Goal: Task Accomplishment & Management: Manage account settings

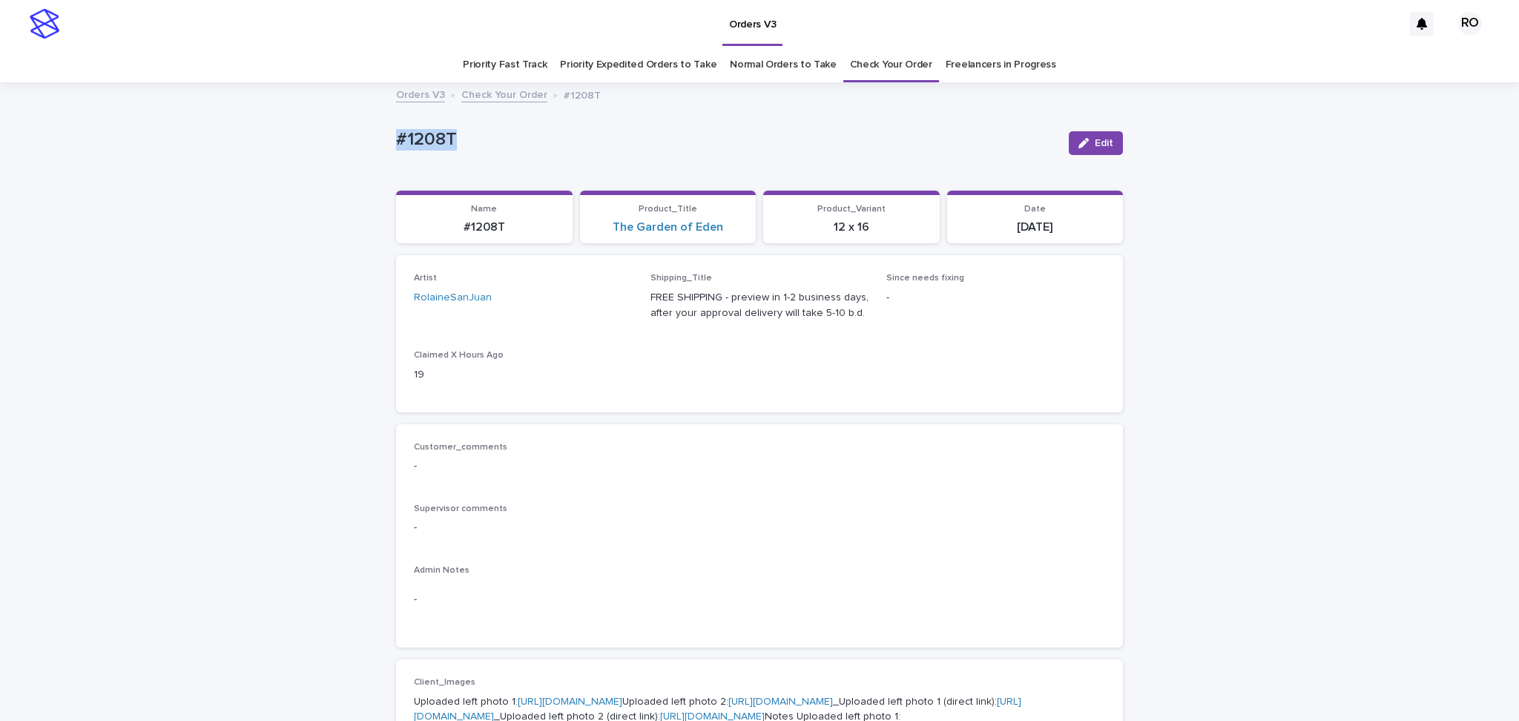
drag, startPoint x: 384, startPoint y: 135, endPoint x: 542, endPoint y: 128, distance: 157.5
copy p "#1208T"
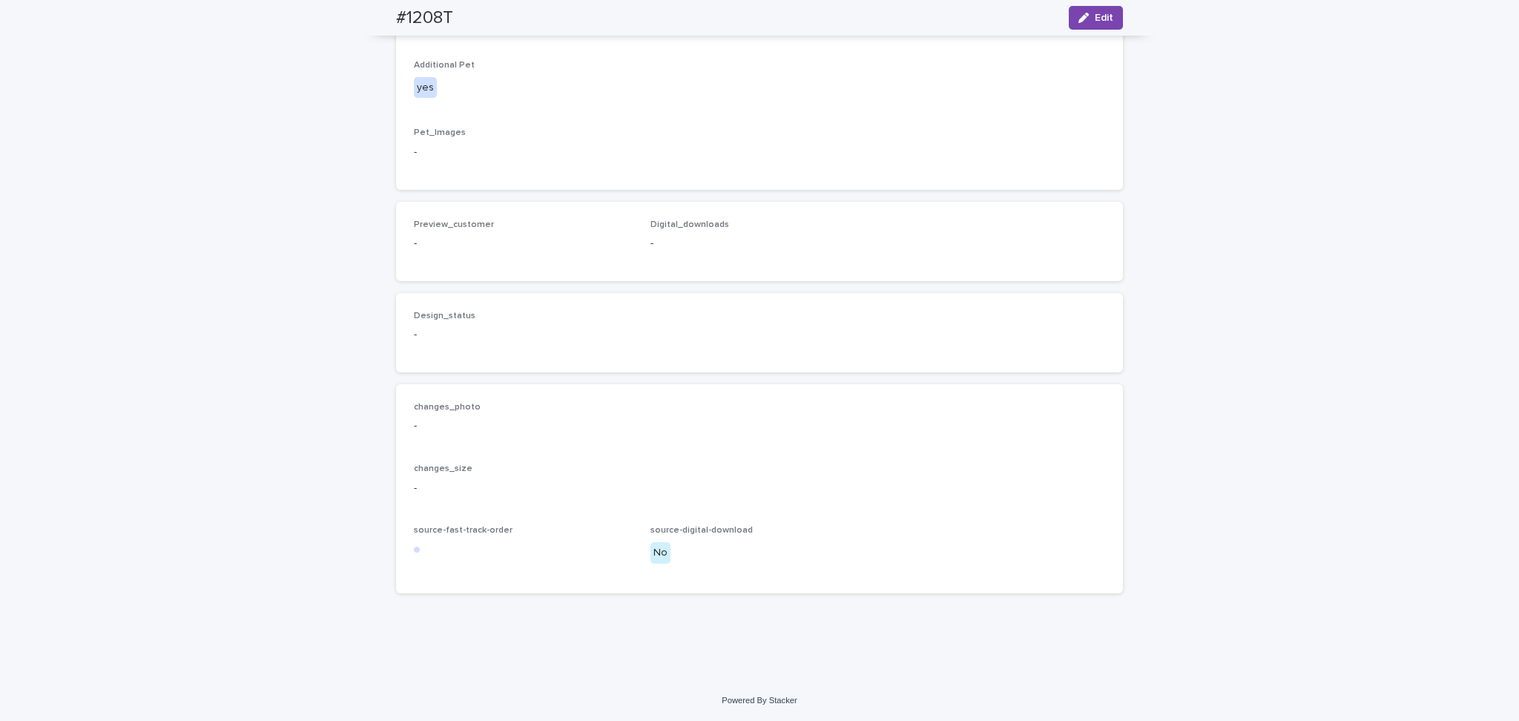
scroll to position [1064, 0]
click at [1076, 24] on button "Edit" at bounding box center [1096, 18] width 54 height 24
click at [448, 224] on span "Add" at bounding box center [457, 219] width 19 height 10
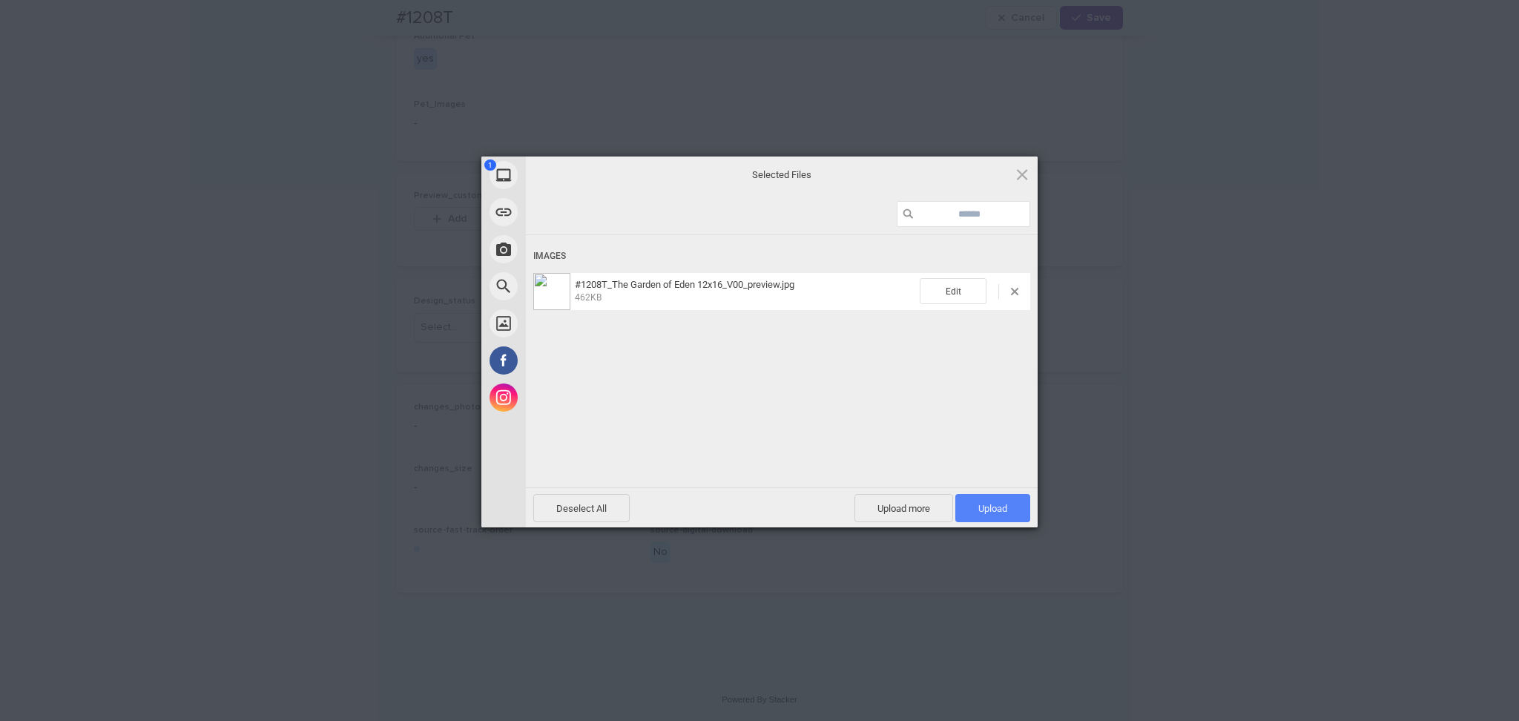
click at [1013, 510] on span "Upload 1" at bounding box center [993, 508] width 75 height 28
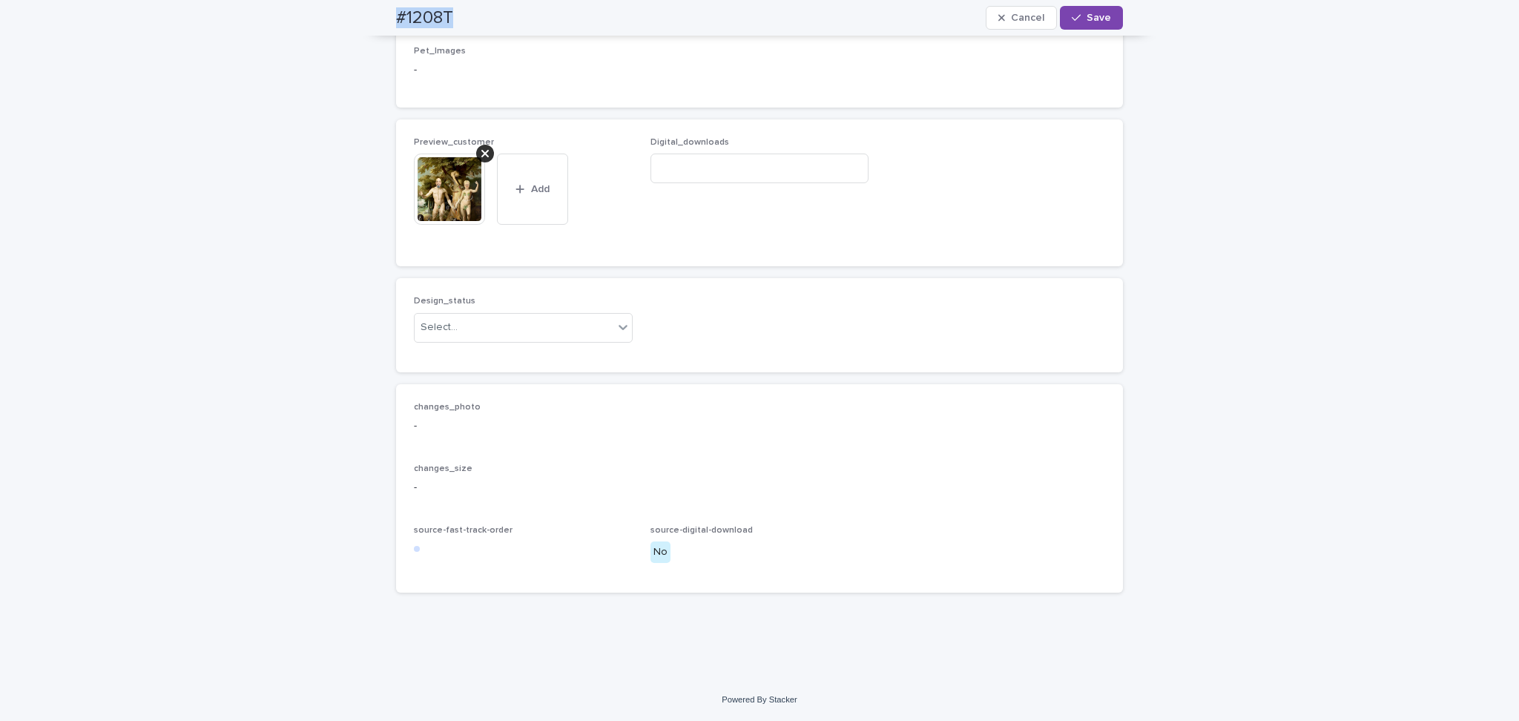
drag, startPoint x: 479, startPoint y: 24, endPoint x: 453, endPoint y: 30, distance: 26.5
click at [562, 34] on div "#1208T Cancel Save" at bounding box center [760, 18] width 798 height 36
copy h2 "#1208T"
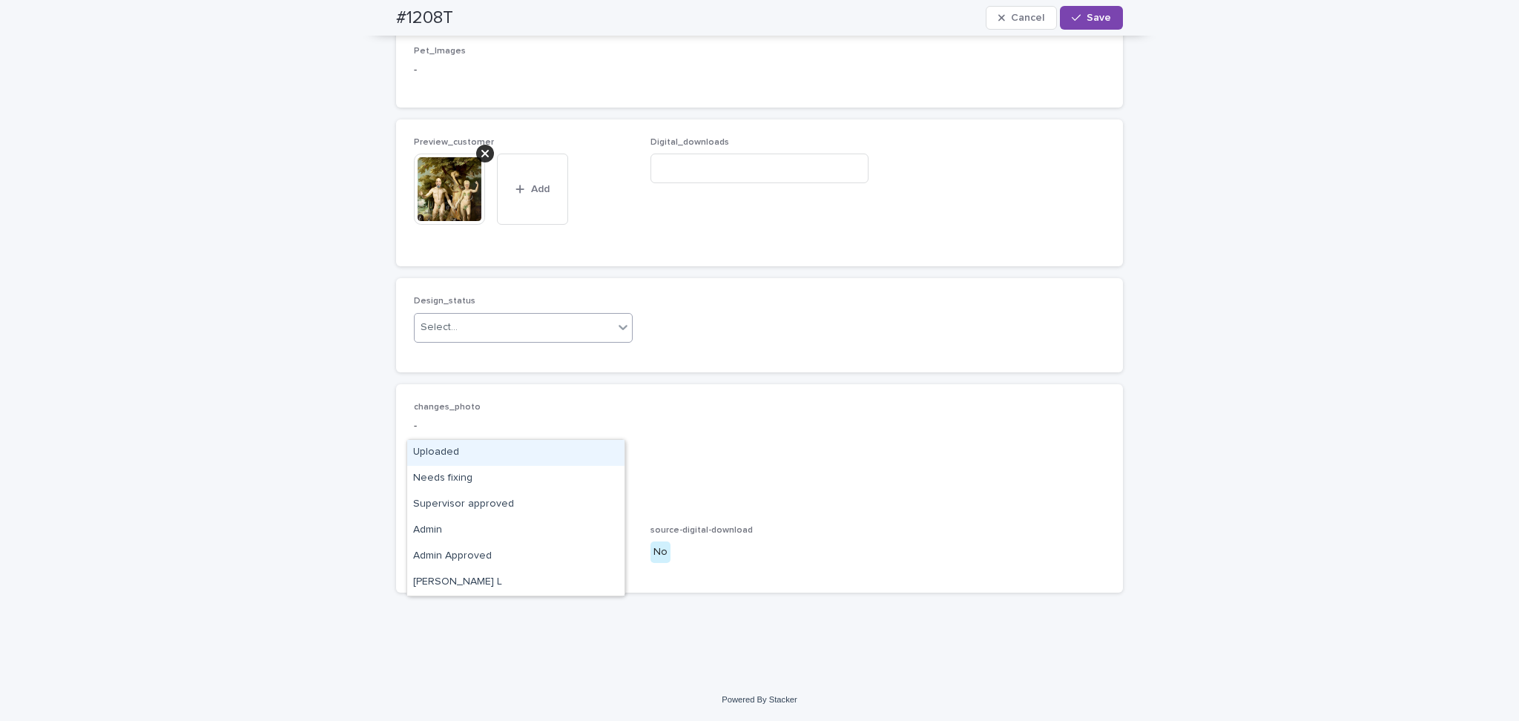
click at [463, 340] on div "Select..." at bounding box center [514, 327] width 199 height 24
drag, startPoint x: 467, startPoint y: 445, endPoint x: 480, endPoint y: 449, distance: 13.1
click at [467, 446] on div "Uploaded" at bounding box center [515, 453] width 217 height 26
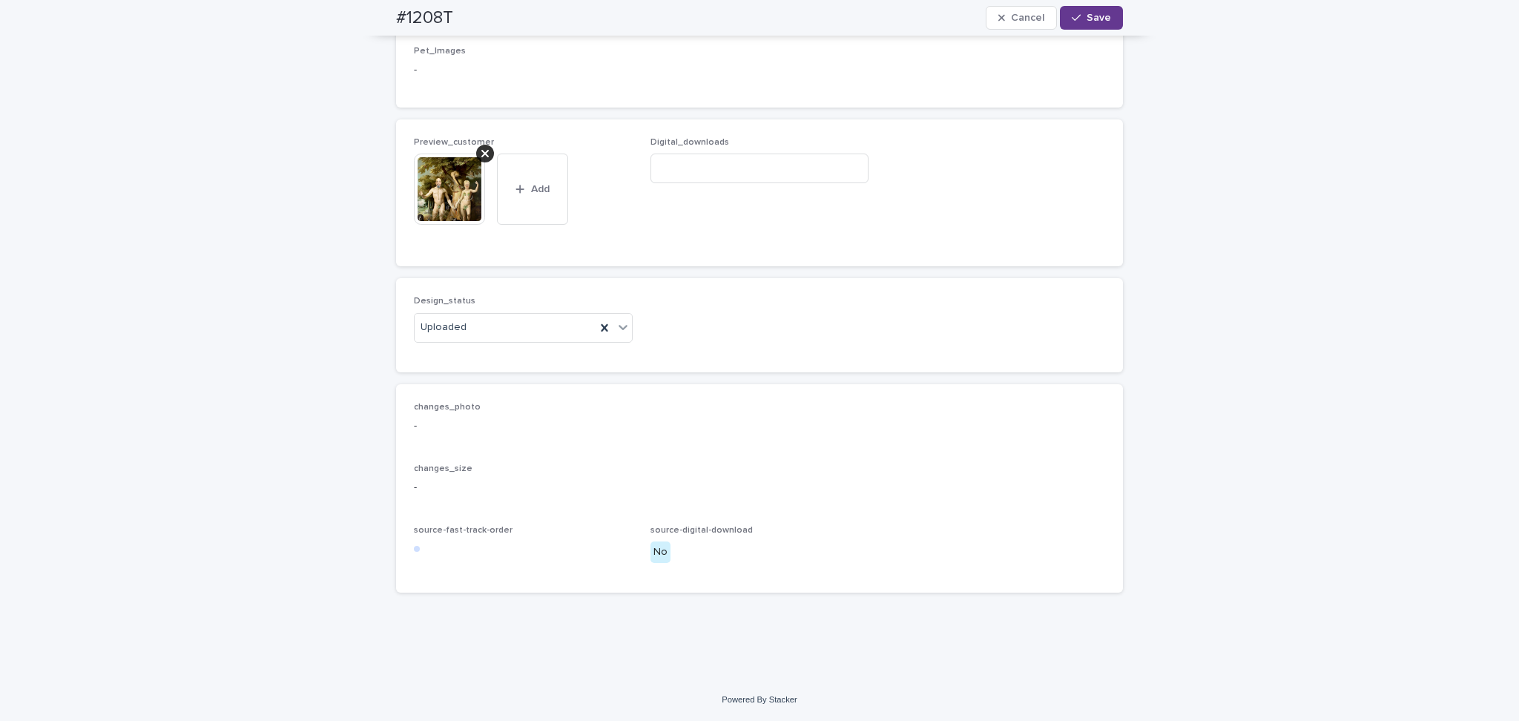
click at [1087, 15] on span "Save" at bounding box center [1099, 18] width 24 height 10
